Goal: Find specific page/section: Find specific page/section

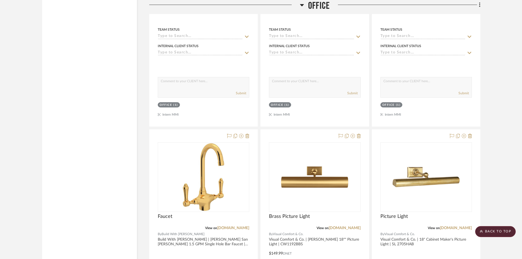
click at [323, 10] on span "Office" at bounding box center [319, 6] width 22 height 12
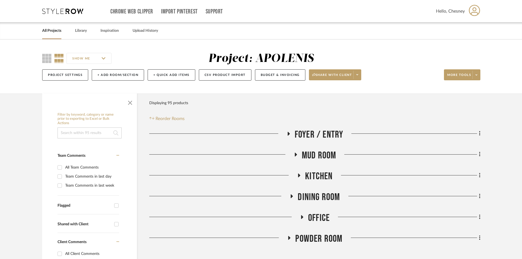
click at [52, 29] on link "All Projects" at bounding box center [51, 30] width 19 height 7
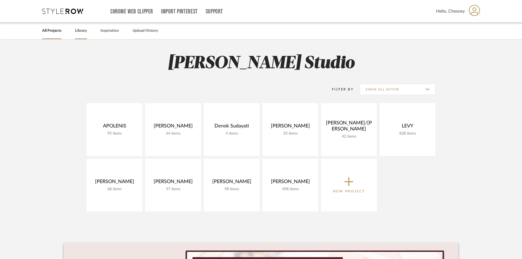
click at [84, 30] on link "Library" at bounding box center [81, 30] width 12 height 7
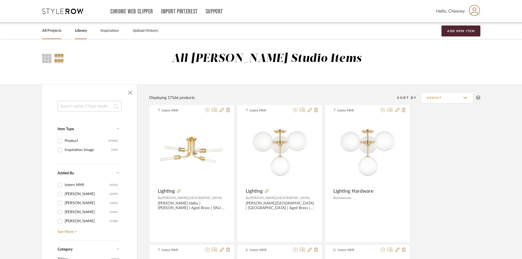
click at [54, 32] on link "All Projects" at bounding box center [51, 30] width 19 height 7
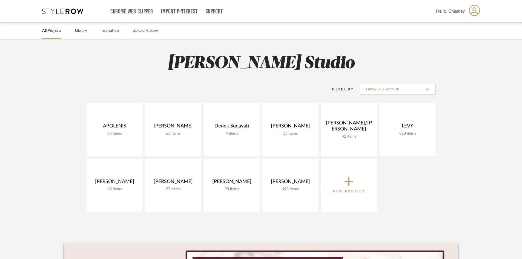
click at [399, 90] on input "Show All Active" at bounding box center [398, 89] width 76 height 11
click at [381, 128] on span "Archived" at bounding box center [398, 129] width 65 height 5
type input "Archived"
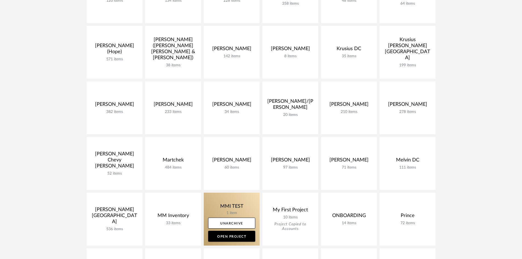
scroll to position [302, 0]
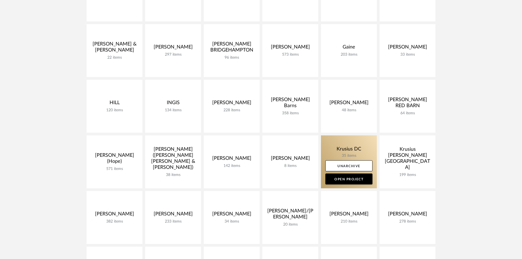
click at [345, 151] on link at bounding box center [349, 161] width 56 height 53
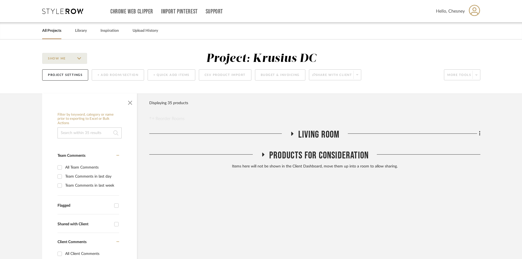
click at [323, 134] on span "Living Room" at bounding box center [318, 135] width 41 height 12
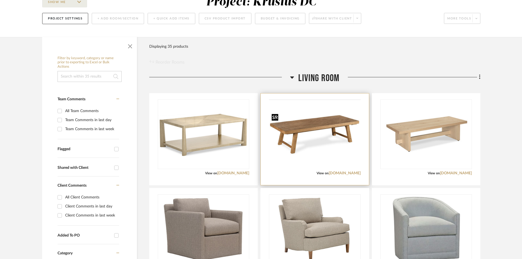
scroll to position [110, 0]
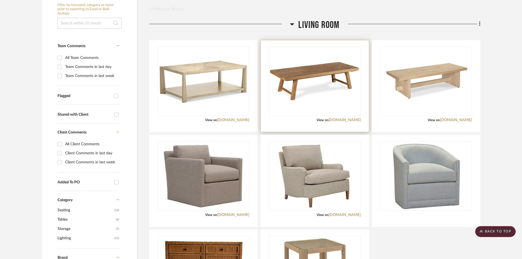
click at [325, 122] on div "View on [DOMAIN_NAME]" at bounding box center [315, 120] width 92 height 5
click at [329, 121] on link "[DOMAIN_NAME]" at bounding box center [345, 120] width 32 height 4
